Goal: Transaction & Acquisition: Book appointment/travel/reservation

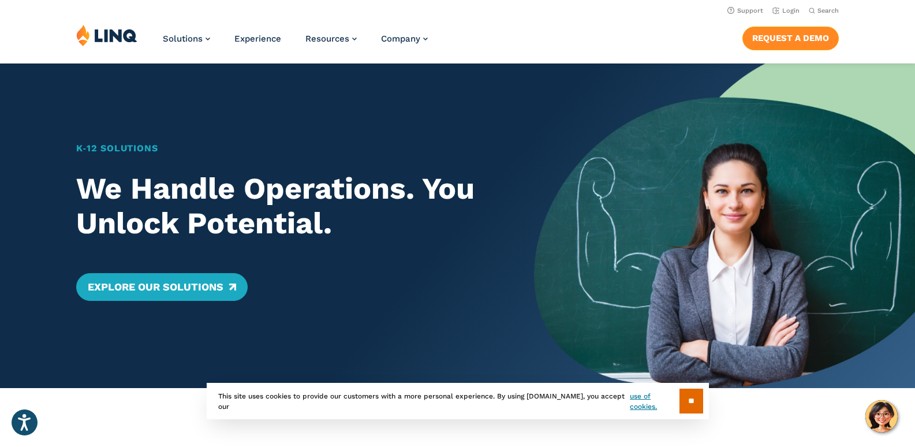
click at [823, 32] on link "Request a Demo" at bounding box center [791, 38] width 96 height 23
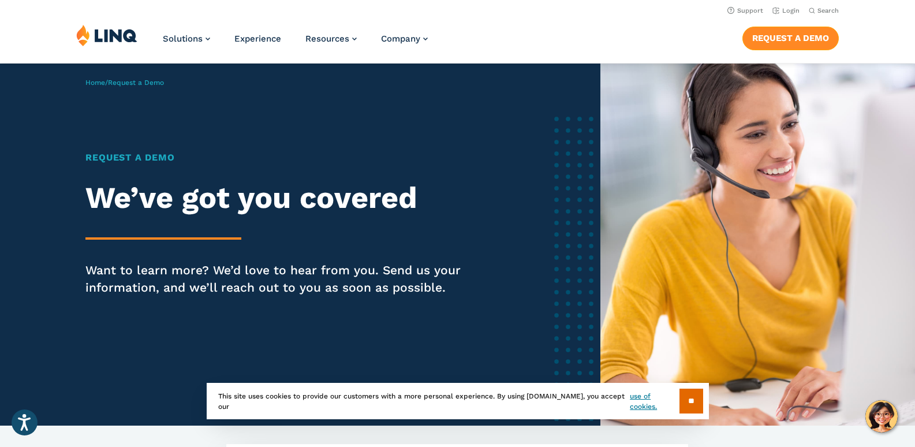
click at [831, 40] on link "Request a Demo" at bounding box center [791, 38] width 96 height 23
click at [766, 32] on link "Request a Demo" at bounding box center [791, 38] width 96 height 23
click at [782, 47] on link "Request a Demo" at bounding box center [791, 38] width 96 height 23
